Goal: Transaction & Acquisition: Subscribe to service/newsletter

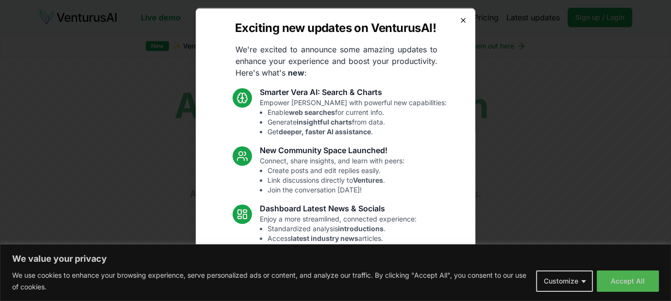
click at [461, 19] on icon "button" at bounding box center [463, 20] width 4 height 4
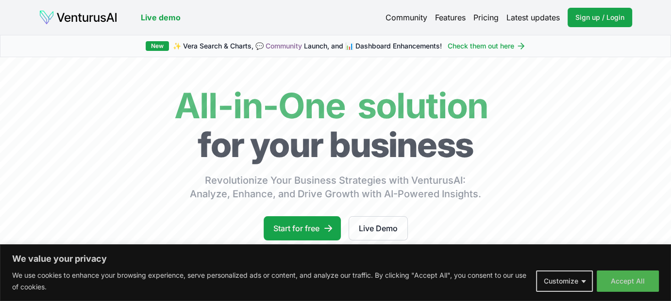
click at [487, 17] on link "Pricing" at bounding box center [485, 18] width 25 height 12
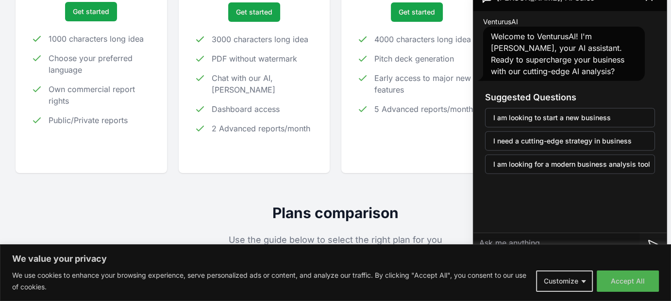
scroll to position [258, 0]
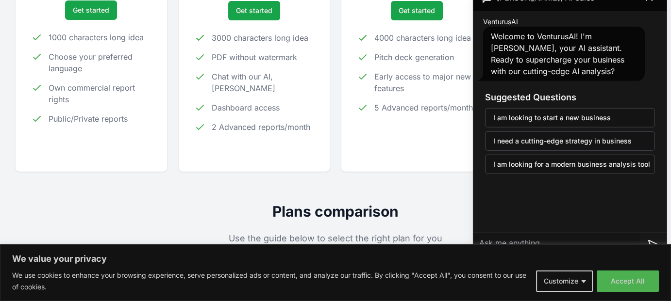
click at [597, 220] on div "VenturusAI Welcome to VenturusAI! I'm [PERSON_NAME], your AI assistant. Ready t…" at bounding box center [569, 122] width 193 height 222
click at [461, 207] on h2 "Plans comparison" at bounding box center [336, 211] width 640 height 17
click at [593, 283] on button "Customize" at bounding box center [564, 281] width 57 height 21
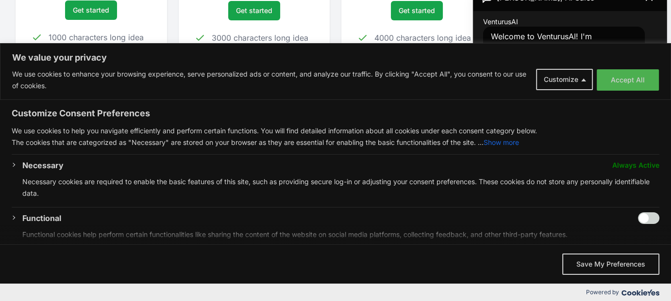
click at [638, 224] on input "Enable Functional" at bounding box center [648, 219] width 21 height 12
checkbox input "true"
click at [462, 16] on div "Get started" at bounding box center [417, 10] width 120 height 19
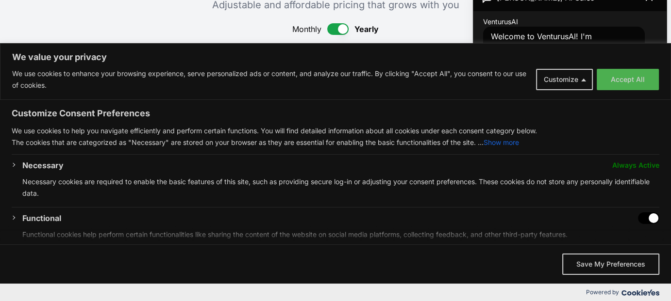
scroll to position [0, 0]
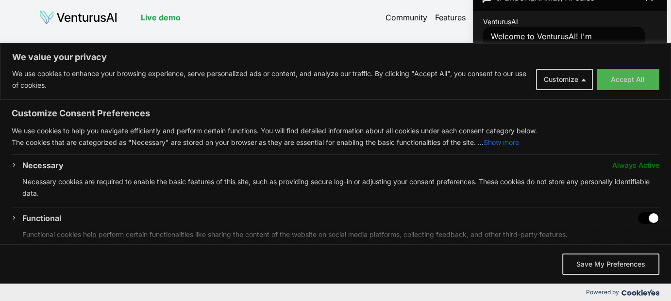
click at [440, 61] on p "We value your privacy" at bounding box center [335, 57] width 647 height 12
click at [579, 155] on div "We value your privacy" at bounding box center [335, 154] width 647 height 0
click at [556, 72] on button "Customize" at bounding box center [564, 79] width 57 height 21
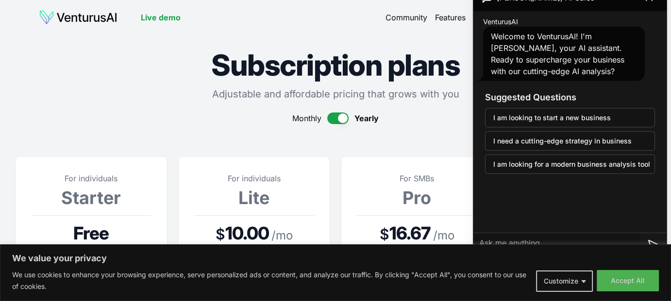
click at [591, 45] on span "Welcome to VenturusAI! I'm [PERSON_NAME], your AI assistant. Ready to superchar…" at bounding box center [557, 54] width 133 height 45
click at [455, 160] on div "For SMBs Pro $ 16.67 / mo Save 20% with yearly billing! Get started 4000 charac…" at bounding box center [416, 293] width 151 height 273
click at [632, 282] on button "Accept All" at bounding box center [628, 281] width 62 height 21
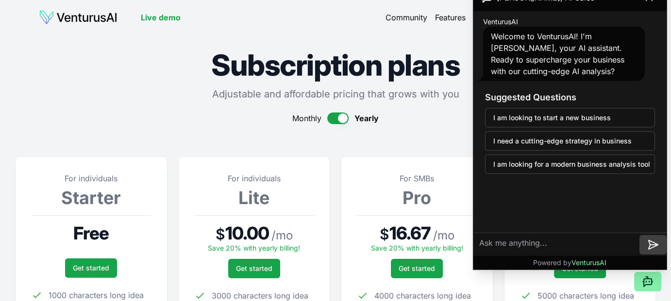
click at [648, 241] on icon at bounding box center [652, 244] width 9 height 9
click at [647, 291] on button at bounding box center [647, 281] width 27 height 19
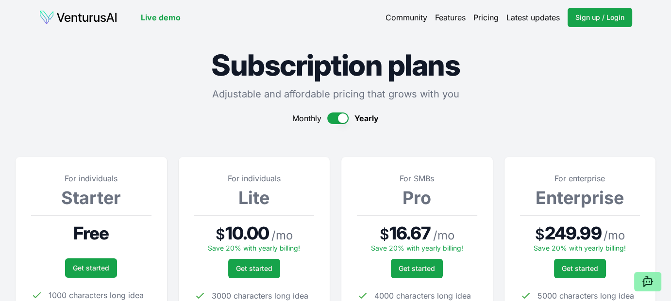
click at [647, 282] on icon at bounding box center [648, 282] width 12 height 12
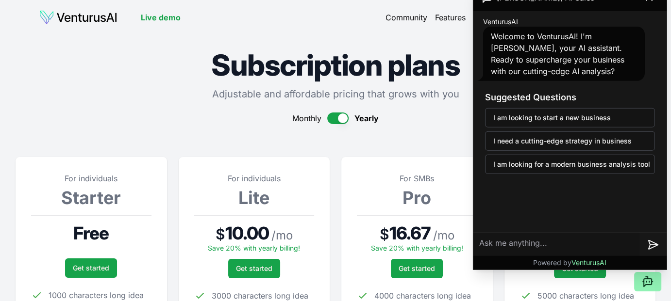
click at [647, 282] on icon at bounding box center [648, 282] width 12 height 12
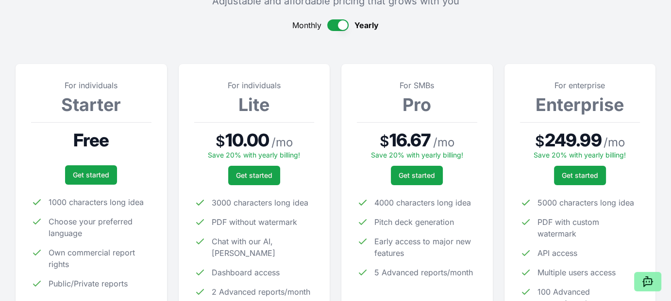
scroll to position [360, 0]
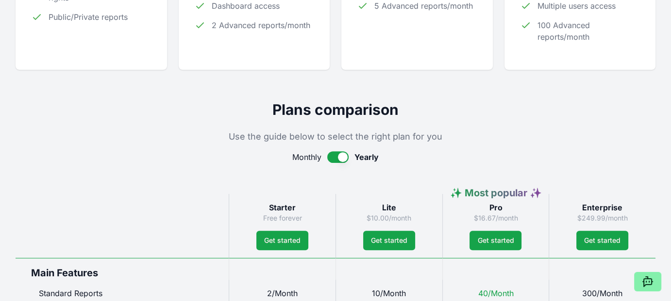
click at [487, 135] on p "Use the guide below to select the right plan for you" at bounding box center [336, 137] width 640 height 14
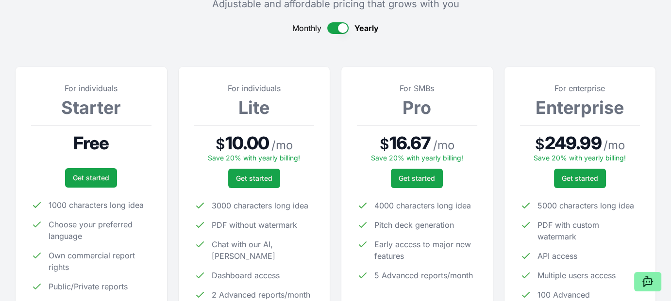
scroll to position [95, 0]
